Goal: Transaction & Acquisition: Purchase product/service

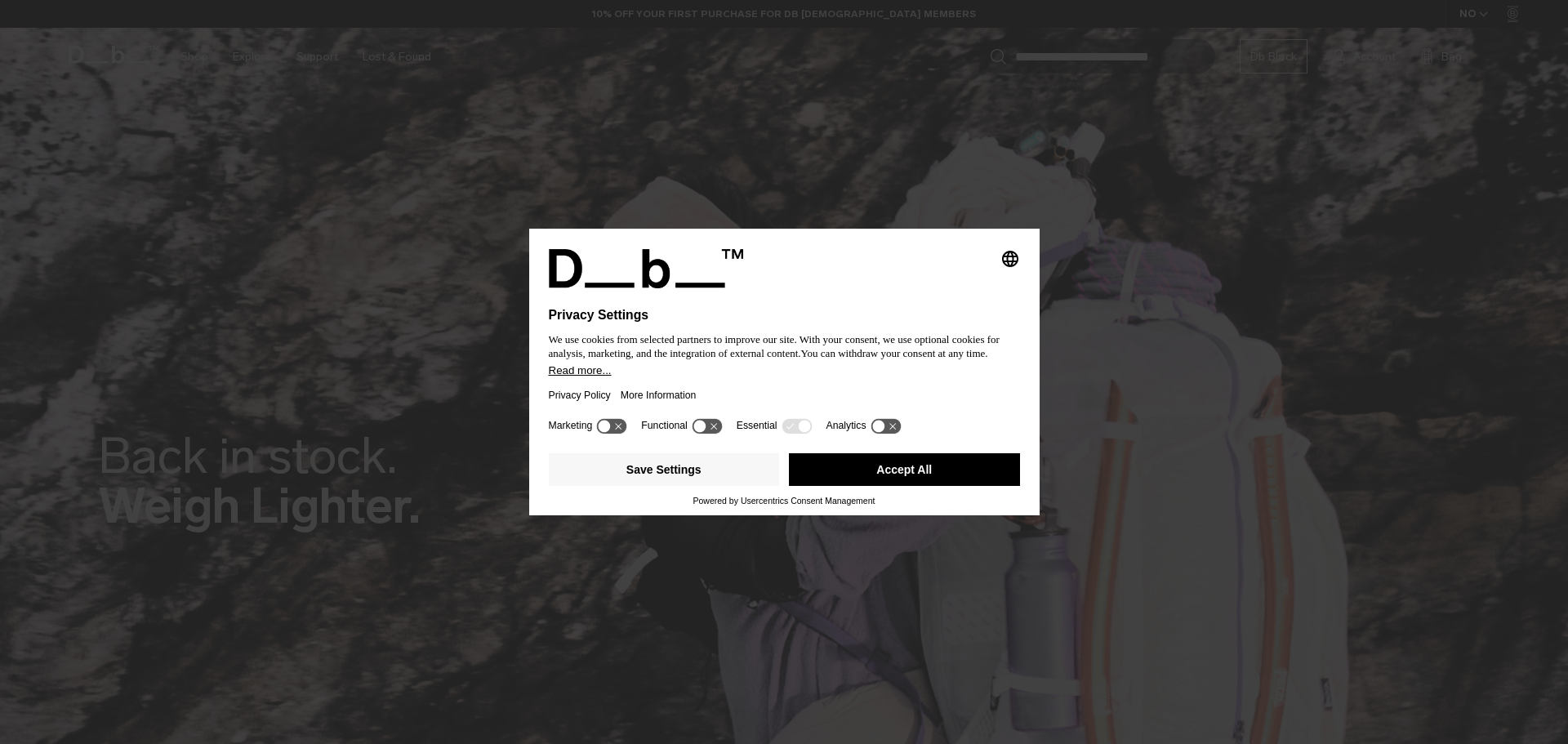
click at [853, 466] on button "Accept All" at bounding box center [904, 469] width 231 height 33
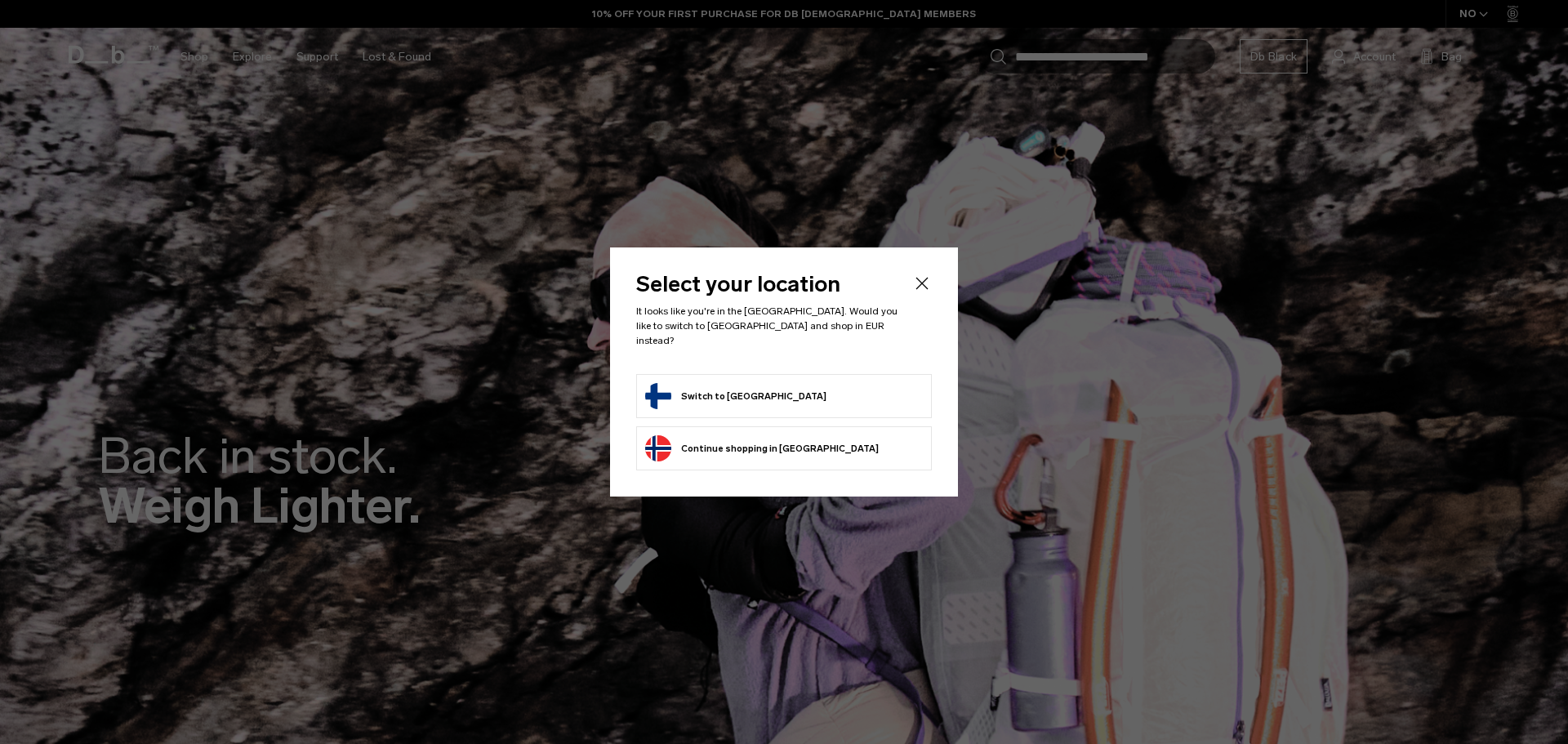
click at [802, 374] on li "Switch to Finland" at bounding box center [784, 396] width 296 height 44
click at [805, 388] on form "Switch to Finland" at bounding box center [784, 396] width 278 height 26
click at [722, 383] on button "Switch to Finland" at bounding box center [736, 396] width 182 height 26
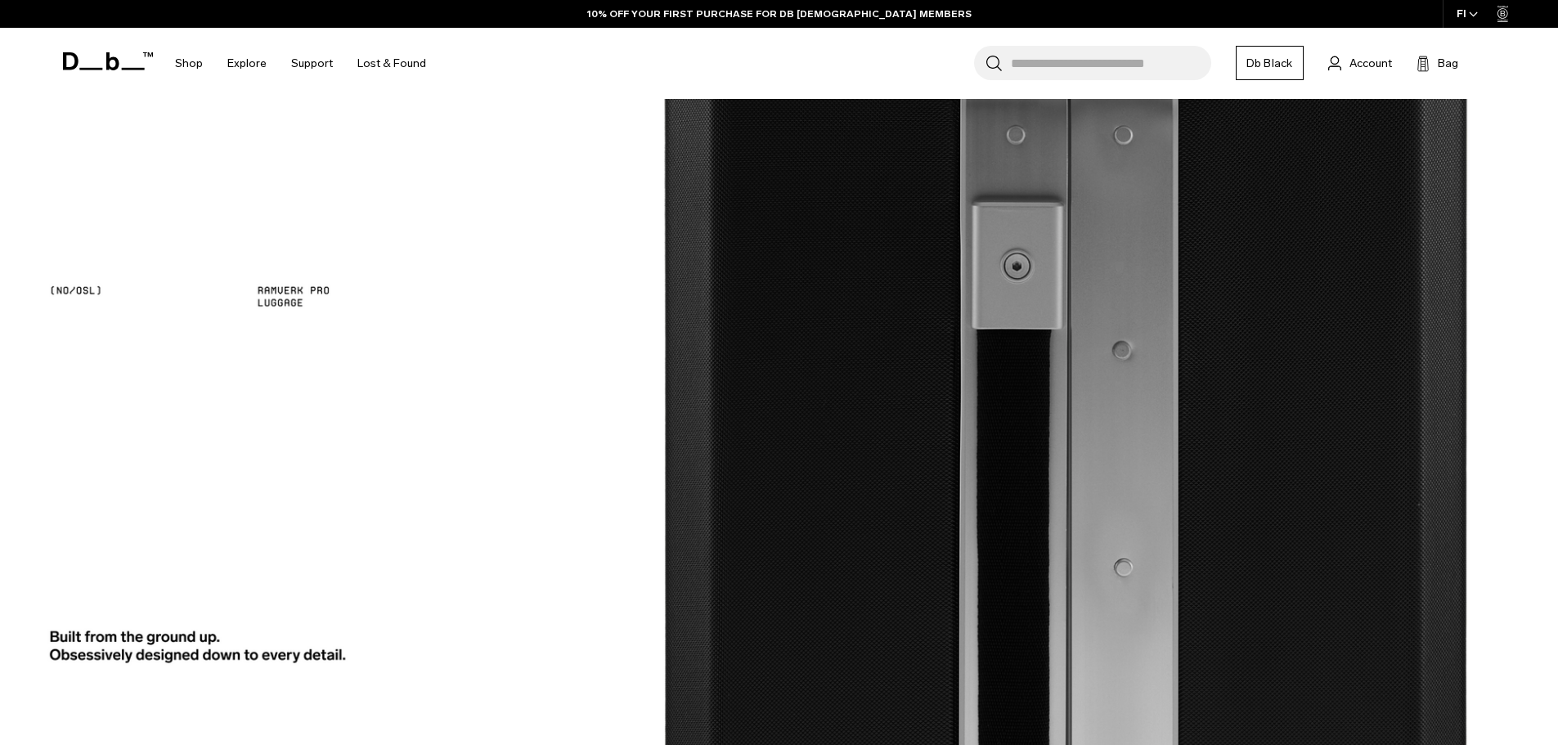
scroll to position [3347, 0]
click at [822, 326] on div at bounding box center [779, 321] width 1374 height 98
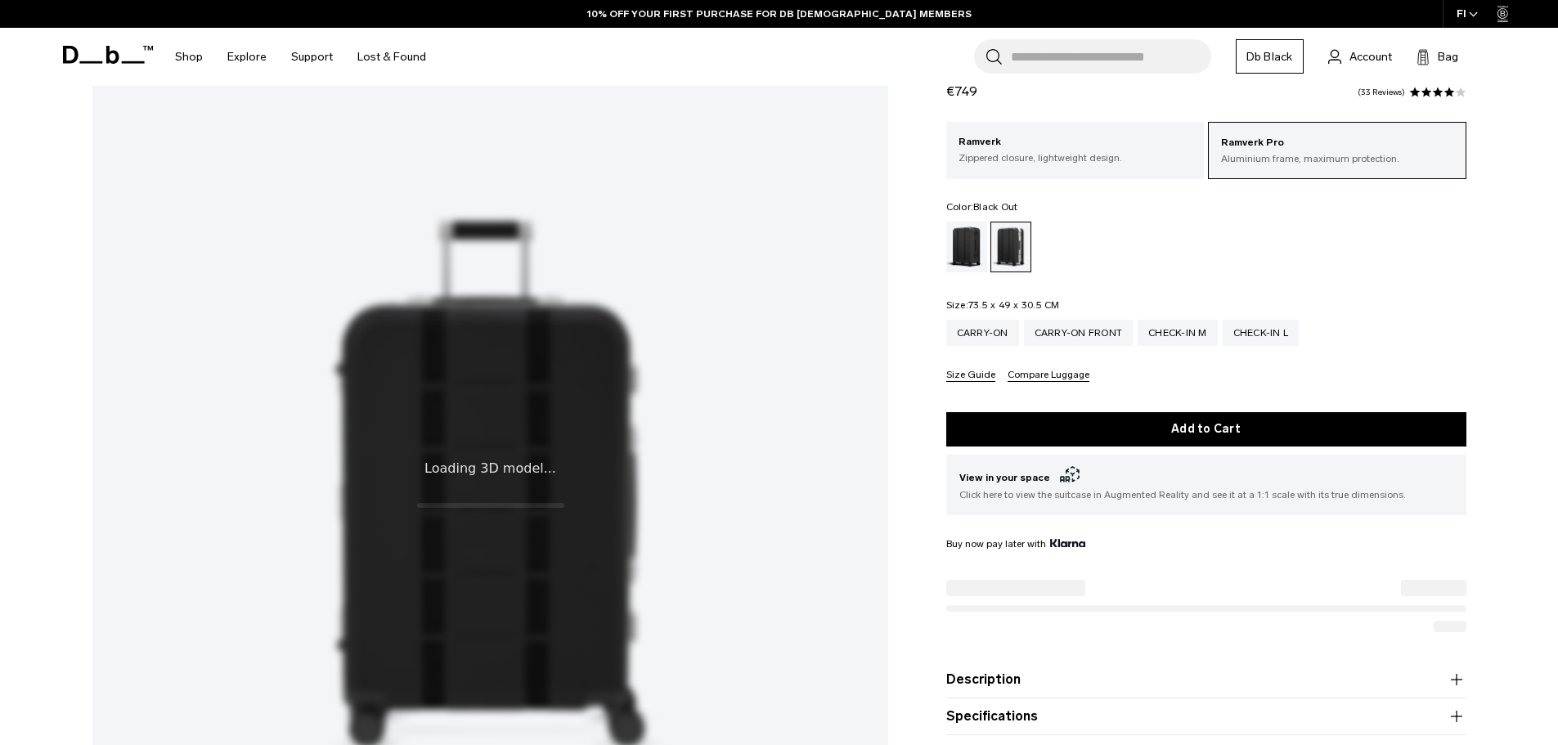
click at [969, 254] on div "Black Out" at bounding box center [967, 247] width 42 height 51
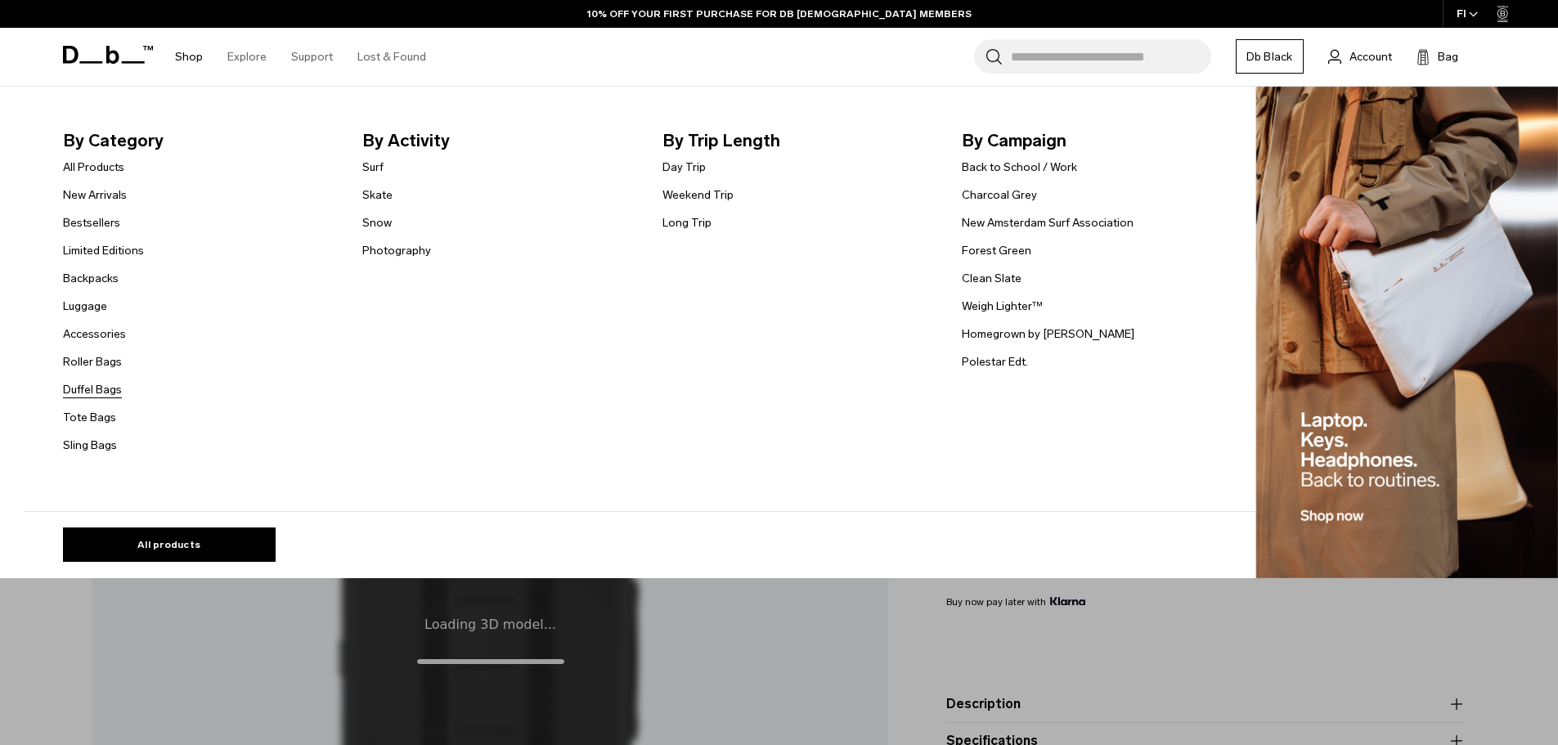
click at [98, 391] on link "Duffel Bags" at bounding box center [92, 389] width 59 height 17
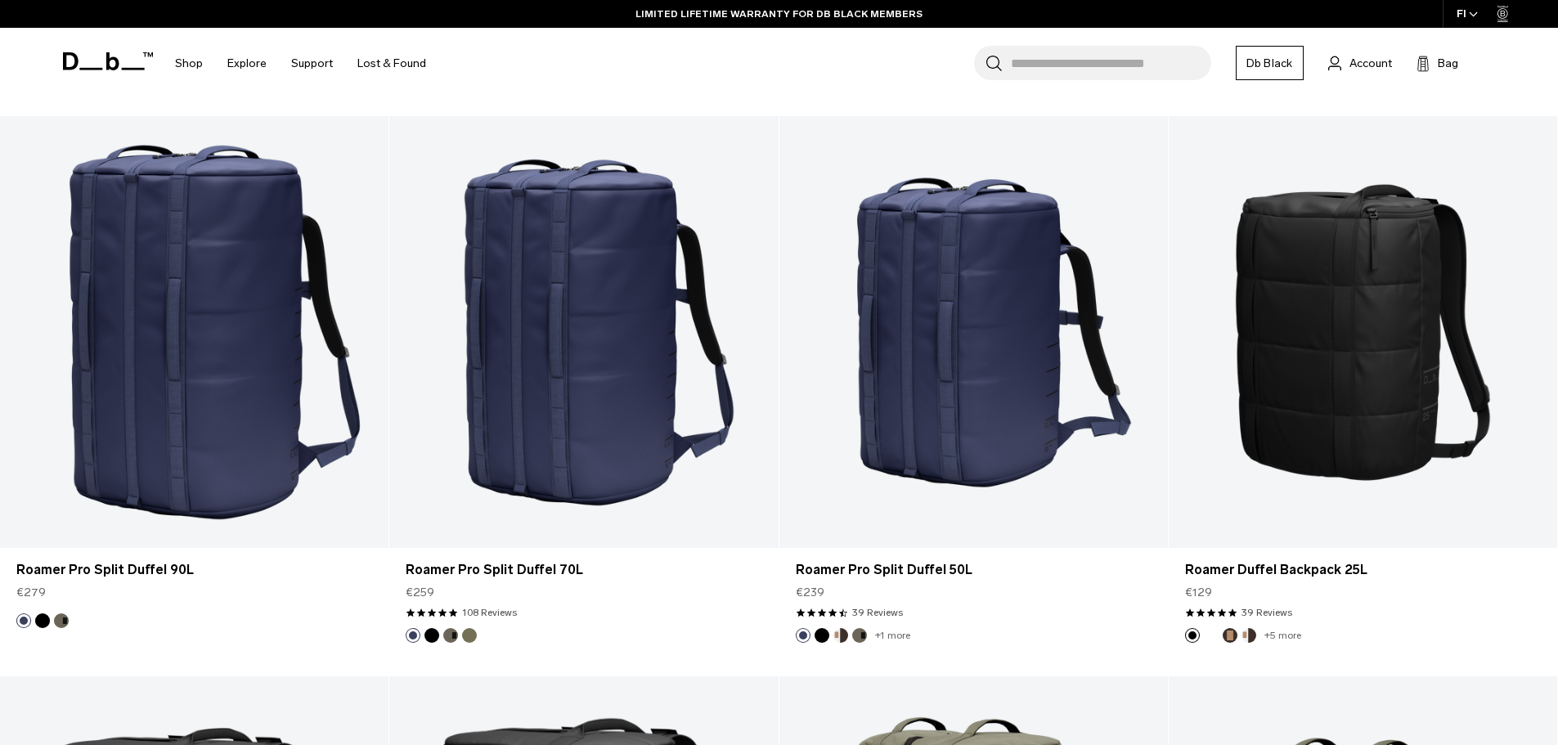
scroll to position [1484, 0]
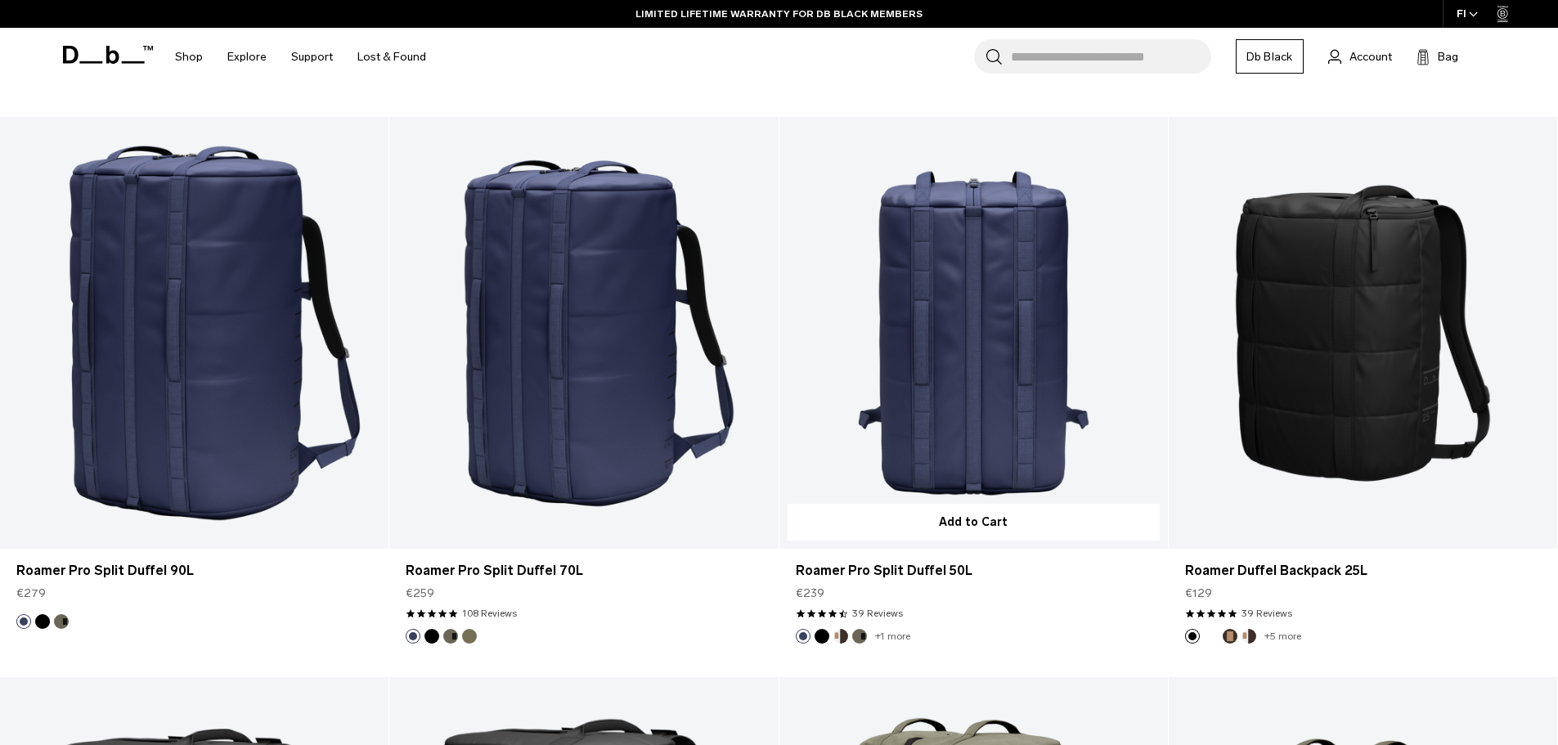
click at [953, 304] on link "Roamer Pro Split Duffel 50L" at bounding box center [973, 333] width 388 height 432
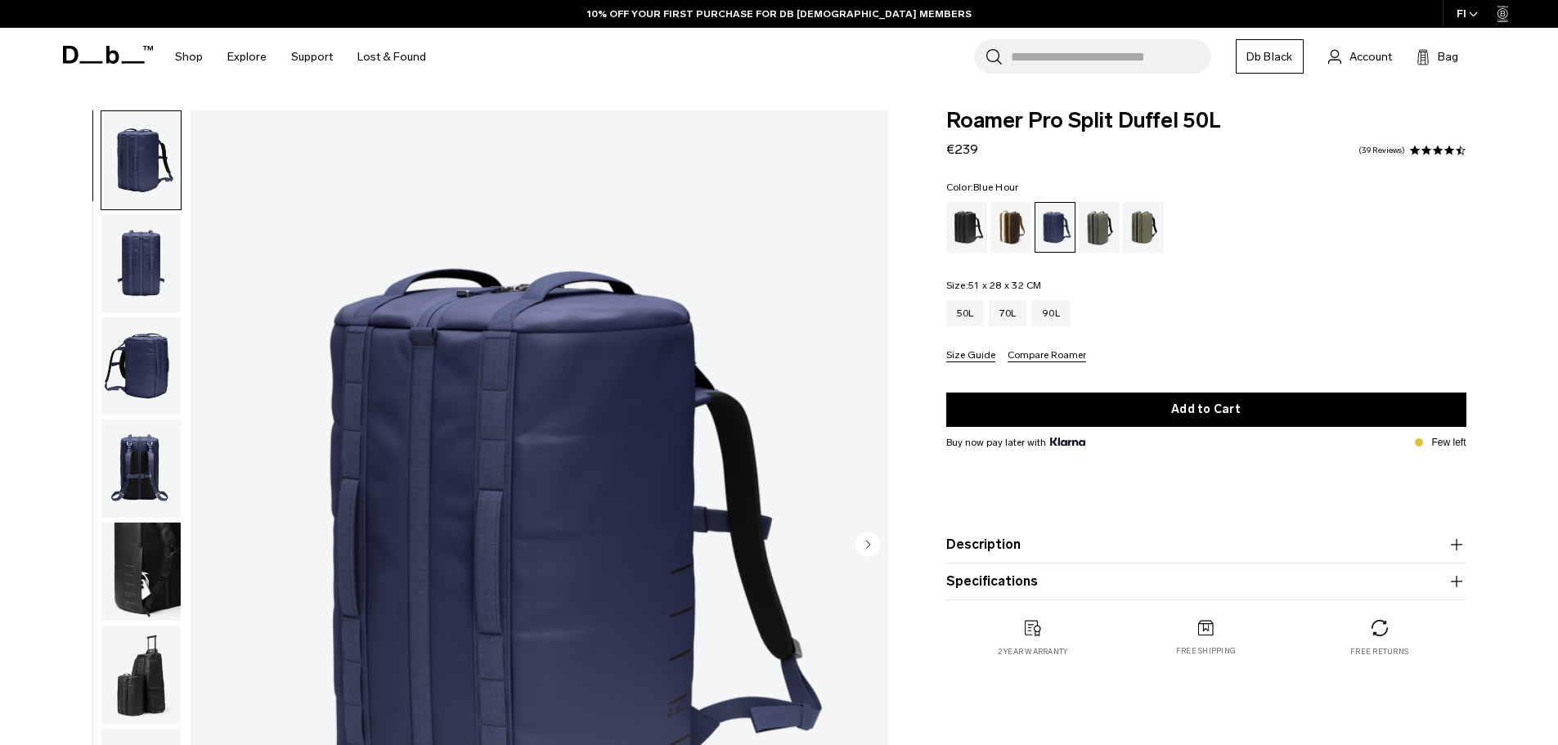
click at [141, 344] on img "button" at bounding box center [140, 366] width 79 height 98
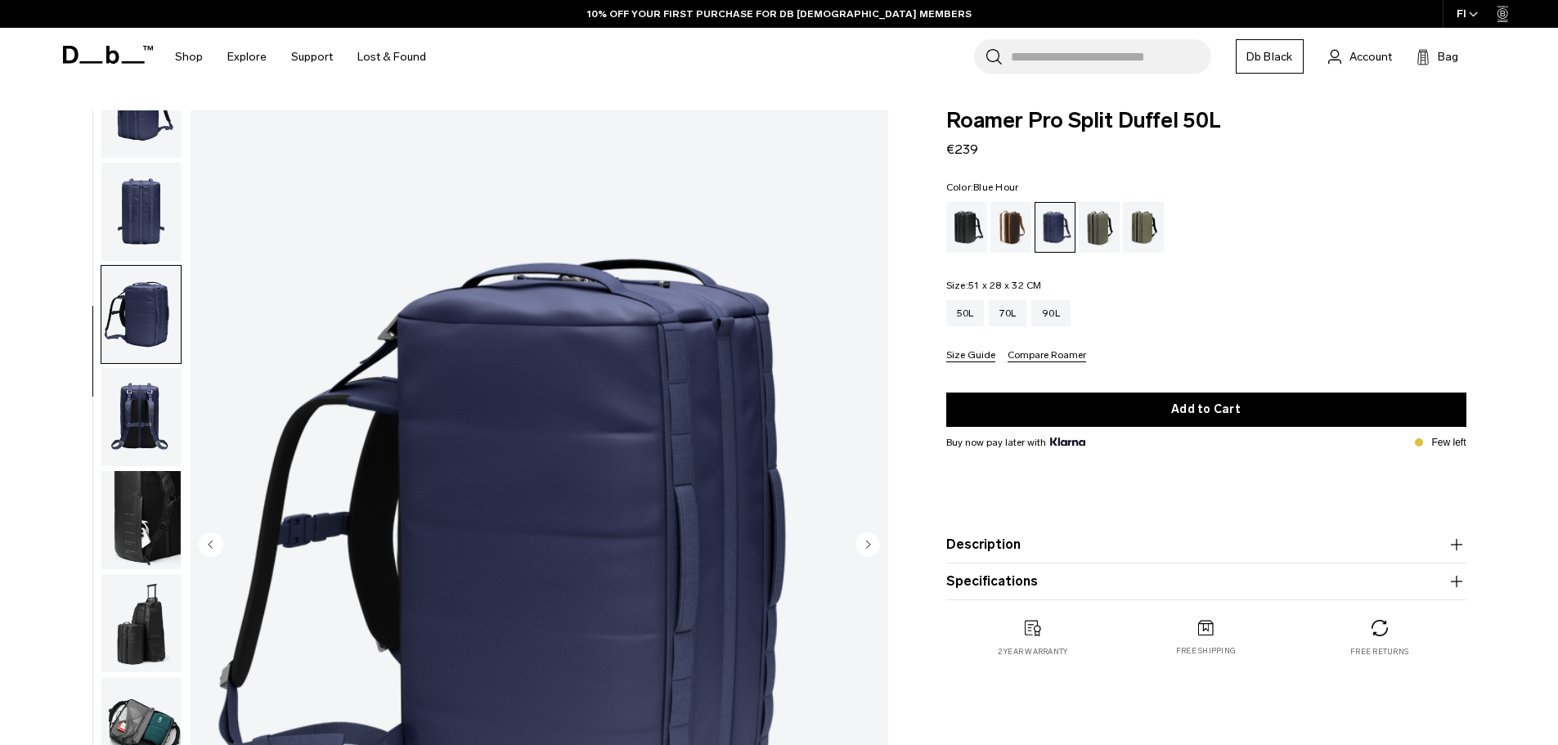
click at [155, 416] on img "button" at bounding box center [140, 417] width 79 height 98
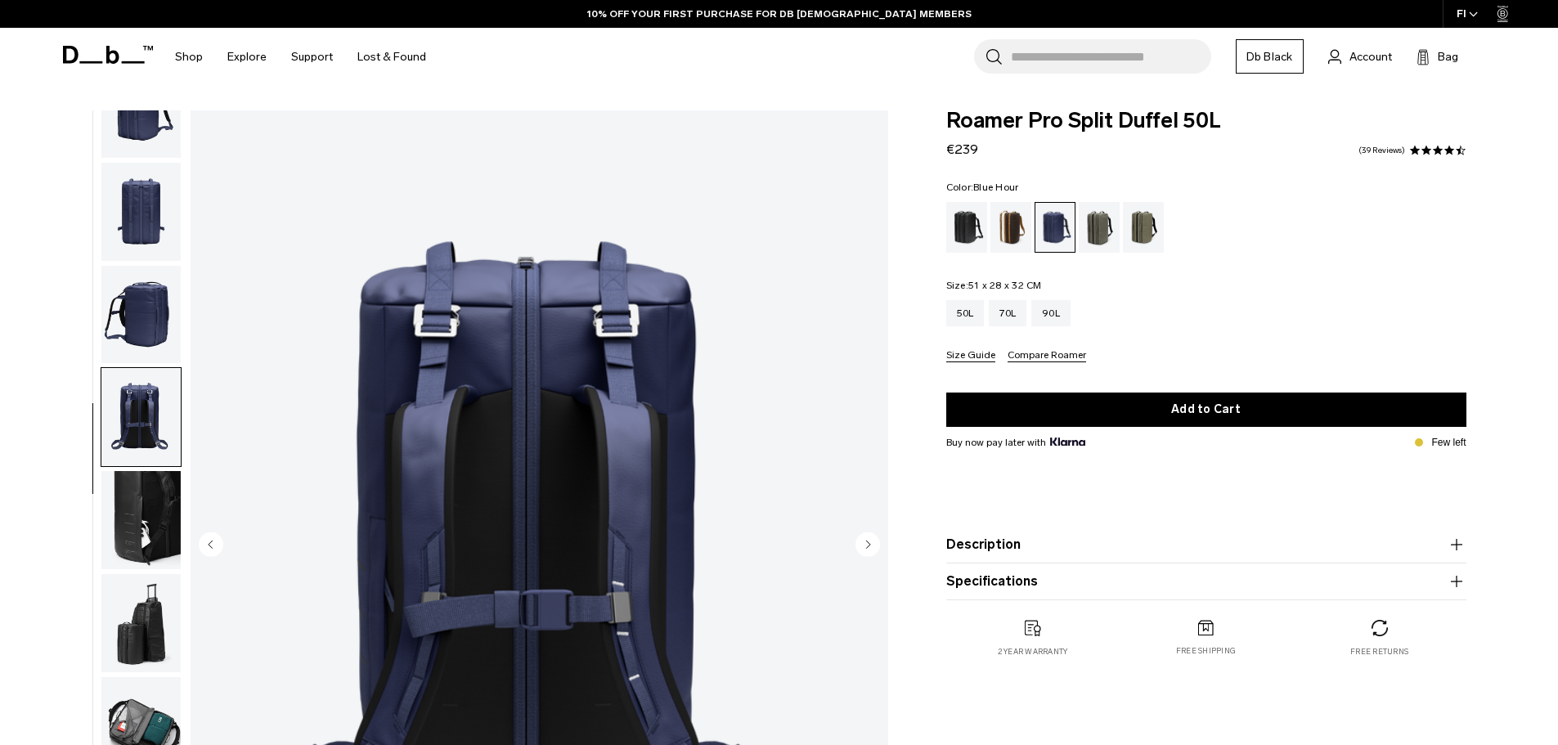
click at [164, 488] on img "button" at bounding box center [140, 520] width 79 height 98
